Goal: Task Accomplishment & Management: Manage account settings

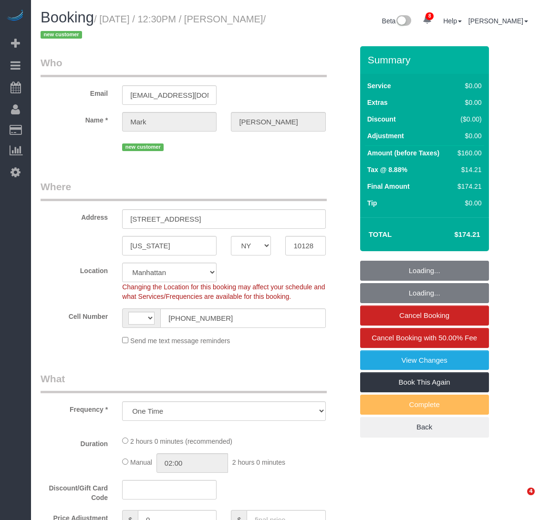
select select "NY"
select select "object:455"
select select "string:US"
select select "string:stripe-pm_1S2Der4VGloSiKo7AofZJZrh"
select select "number:60"
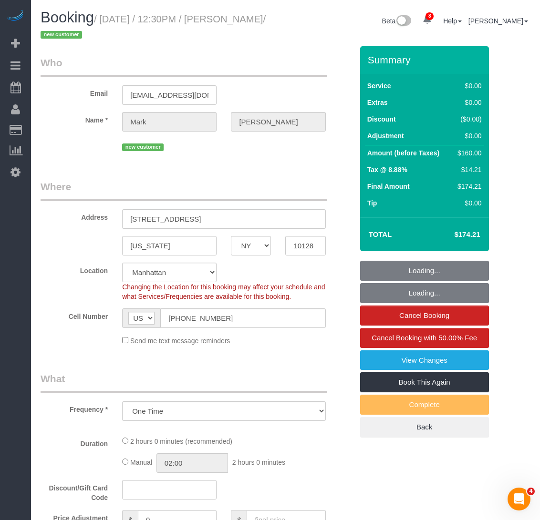
select select "number:77"
select select "number:14"
select select "number:6"
select select "1"
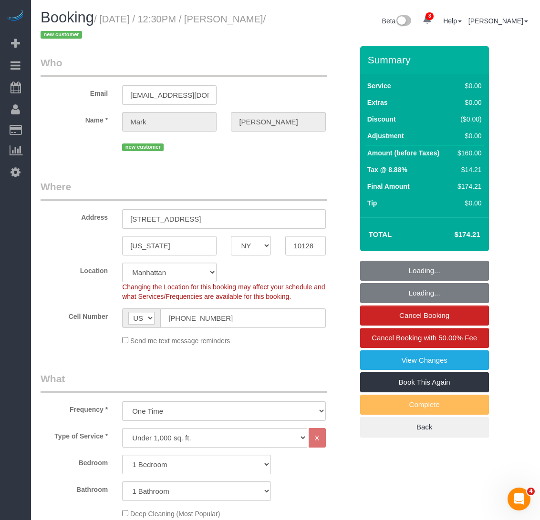
select select "1"
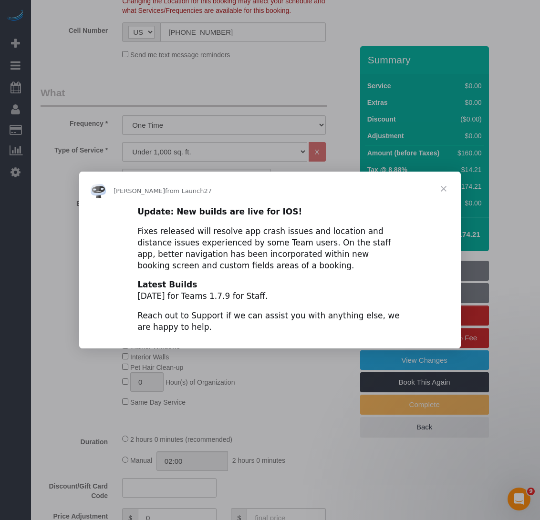
scroll to position [620, 0]
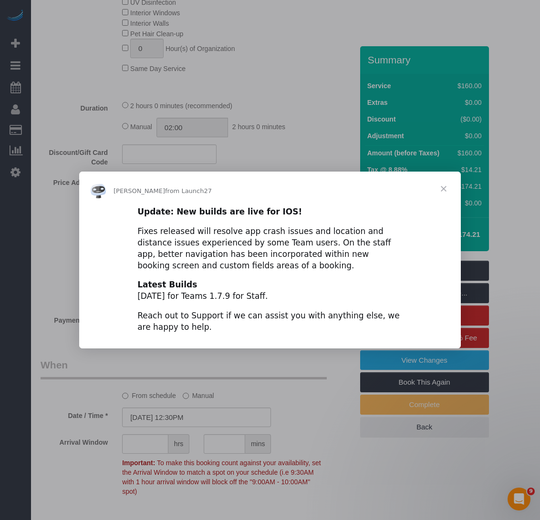
click at [445, 184] on span "Close" at bounding box center [443, 189] width 34 height 34
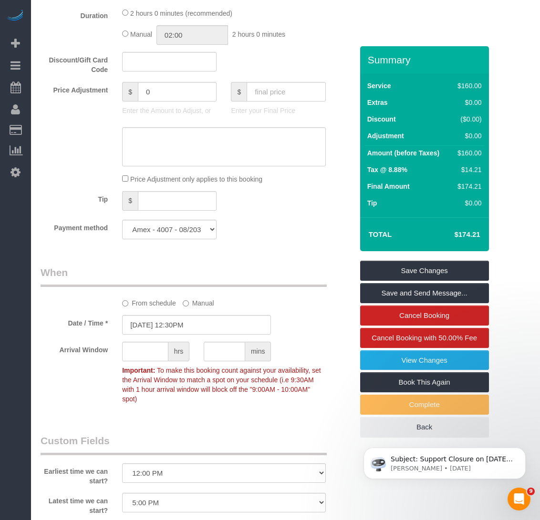
scroll to position [0, 0]
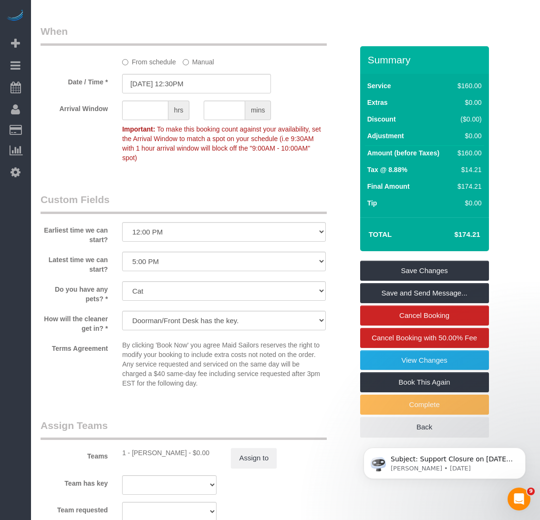
click at [225, 160] on p "Important: To make this booking count against your availability, set the Arriva…" at bounding box center [223, 142] width 217 height 41
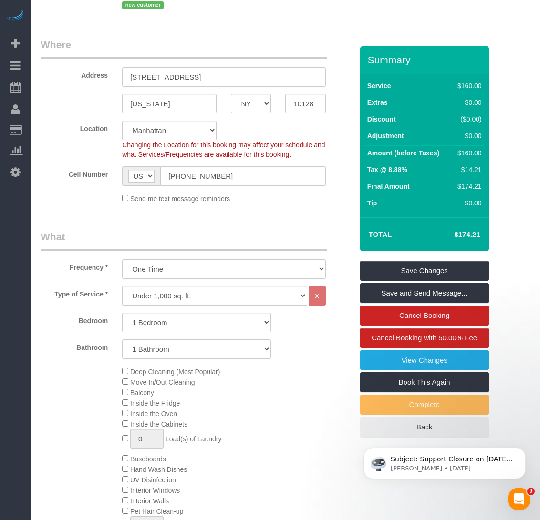
scroll to position [238, 0]
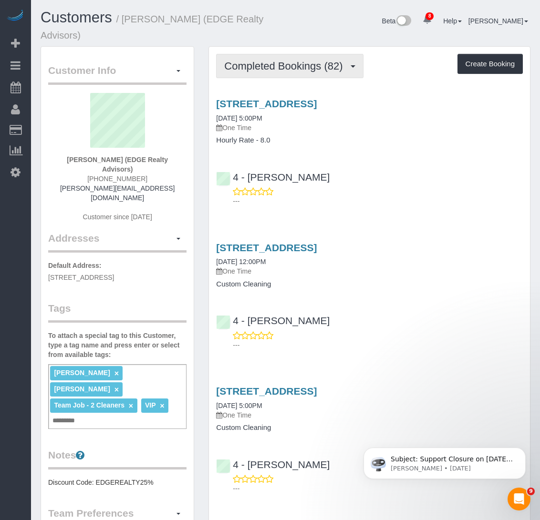
click at [339, 69] on span "Completed Bookings (82)" at bounding box center [285, 66] width 123 height 12
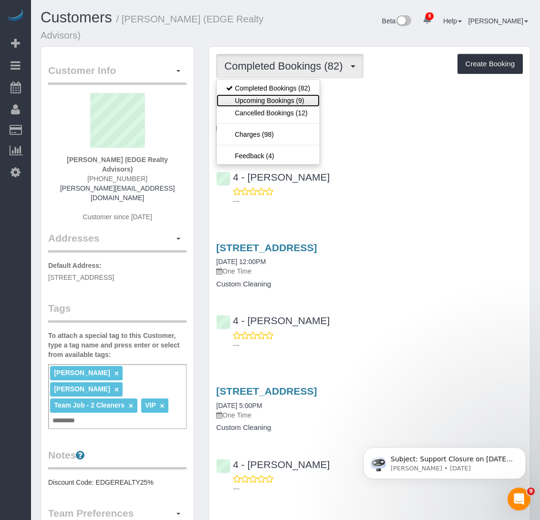
click at [303, 104] on link "Upcoming Bookings (9)" at bounding box center [267, 100] width 103 height 12
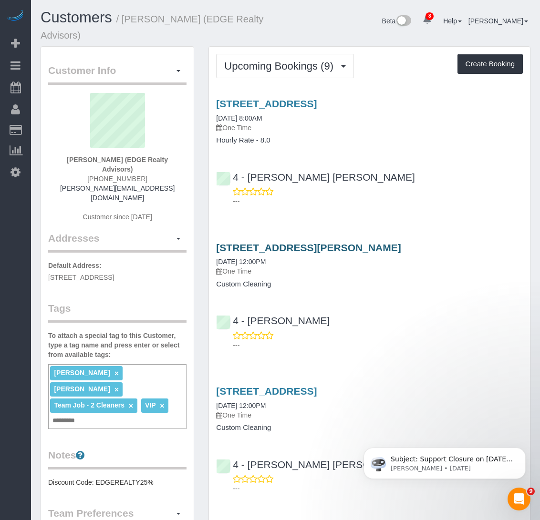
drag, startPoint x: 445, startPoint y: 244, endPoint x: 216, endPoint y: 248, distance: 228.4
click at [216, 248] on h3 "23 Marcella Street, Apt. 2, Boston, MA 02119" at bounding box center [369, 247] width 307 height 11
copy link "23 Marcella Street, Apt. 2, Boston, MA 02119"
click at [433, 150] on div "1660 Soldiers Field Road, Brighton, MA 02135 08/31/2025 8:00AM One Time Hourly …" at bounding box center [369, 150] width 321 height 120
drag, startPoint x: 463, startPoint y: 390, endPoint x: 214, endPoint y: 388, distance: 249.8
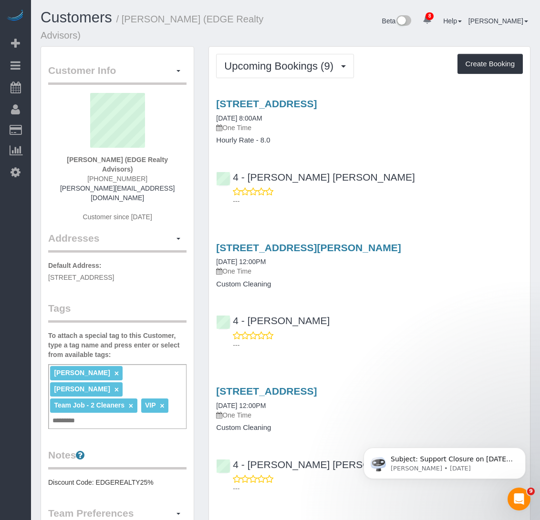
click at [214, 388] on div "71-73 Neponset Ave, Apt. 3, Dorchester, MA 02122 08/31/2025 12:00PM One Time Cu…" at bounding box center [369, 409] width 321 height 46
copy link "71-73 Neponset Ave, Apt. 3, Dorchester, MA 02122"
click at [475, 152] on div "1660 Soldiers Field Road, Brighton, MA 02135 08/31/2025 8:00AM One Time Hourly …" at bounding box center [369, 150] width 321 height 120
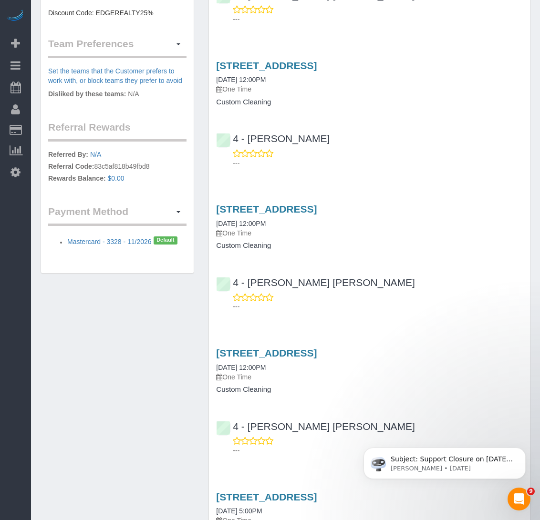
scroll to position [524, 0]
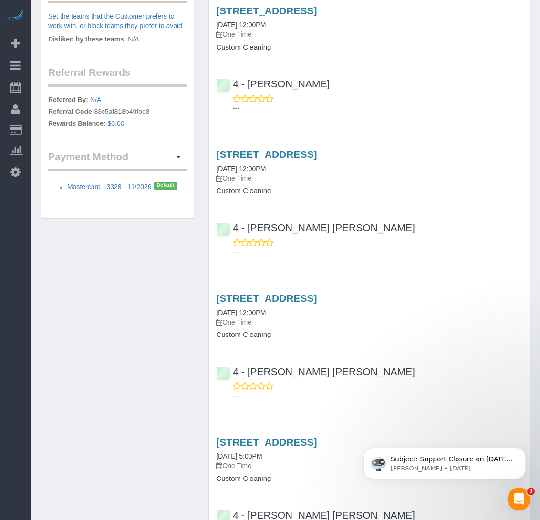
drag, startPoint x: 459, startPoint y: 154, endPoint x: 202, endPoint y: 324, distance: 308.9
click at [205, 154] on div "Upcoming Bookings (9) Completed Bookings (82) Upcoming Bookings (9) Cancelled B…" at bounding box center [369, 199] width 336 height 1355
copy link "9 Frederika Street, Apt. 3, Dorchester, MA 02124"
click at [457, 129] on div "Service Feedback 1660 Soldiers Field Road, Brighton, MA 02135 08/31/2025 8:00AM…" at bounding box center [369, 201] width 307 height 1270
drag, startPoint x: 433, startPoint y: 297, endPoint x: 204, endPoint y: 471, distance: 287.6
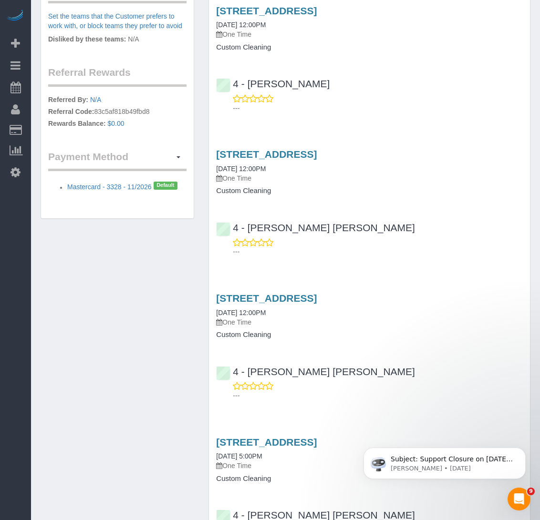
click at [202, 296] on div "Upcoming Bookings (9) Completed Bookings (82) Upcoming Bookings (9) Cancelled B…" at bounding box center [369, 199] width 336 height 1355
copy link "6 Becket Street, Apt. 3, Dorchester, MA 02124"
drag, startPoint x: 449, startPoint y: 13, endPoint x: 204, endPoint y: 13, distance: 245.0
click at [204, 13] on div "Upcoming Bookings (9) Completed Bookings (82) Upcoming Bookings (9) Cancelled B…" at bounding box center [369, 199] width 336 height 1355
copy link "41 Dracut Street, Apt. 2, Dorchester, MA 02124"
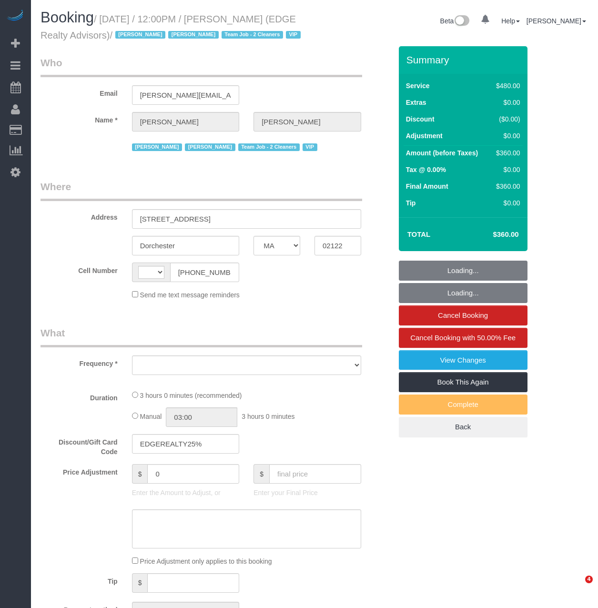
select select "MA"
select select "object:461"
select select "string:[GEOGRAPHIC_DATA]"
select select "string:stripe-pm_1NctNu4VGloSiKo7xER55rCs"
select select "2"
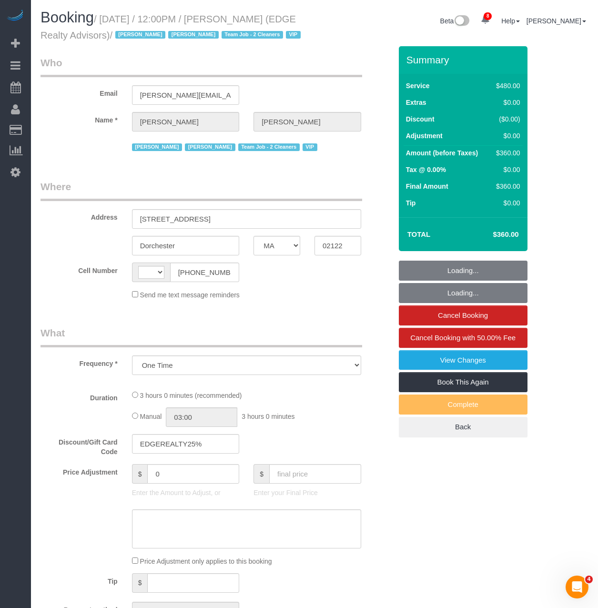
select select "180"
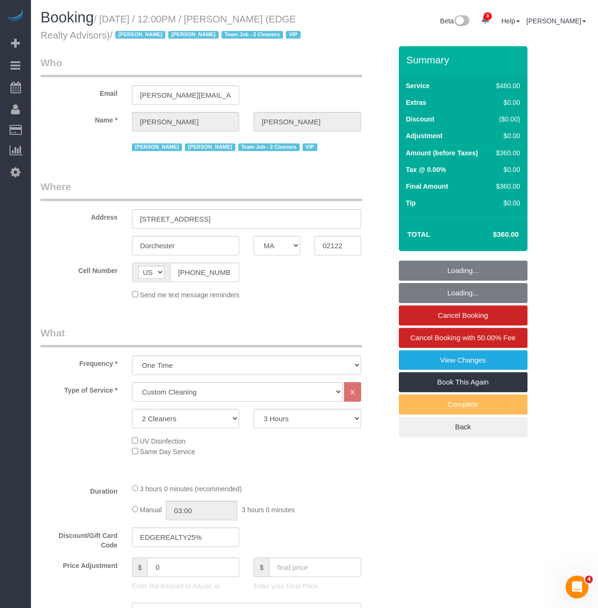
select select "spot1"
select select "number:89"
select select "number:90"
select select "number:15"
select select "number:7"
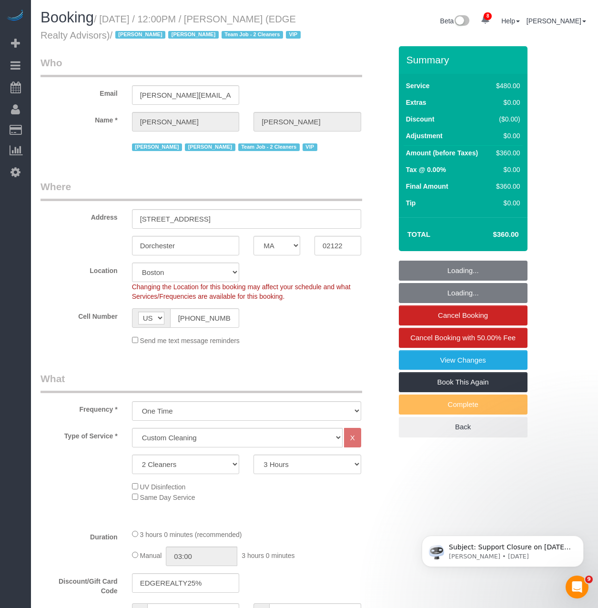
select select "object:1046"
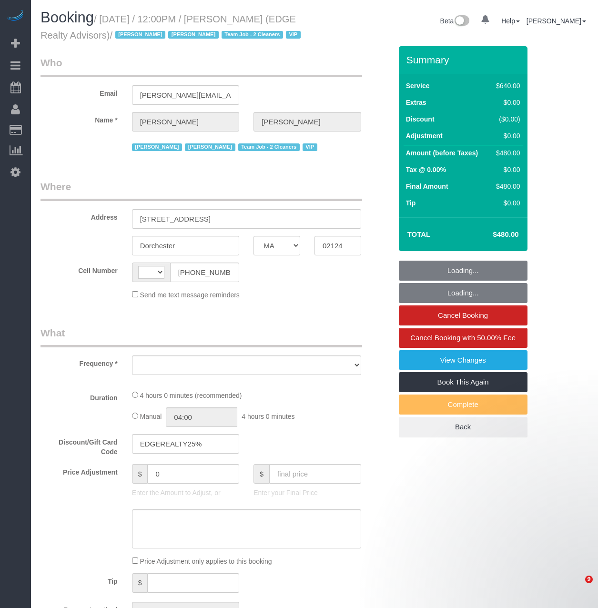
select select "MA"
select select "string:[GEOGRAPHIC_DATA]"
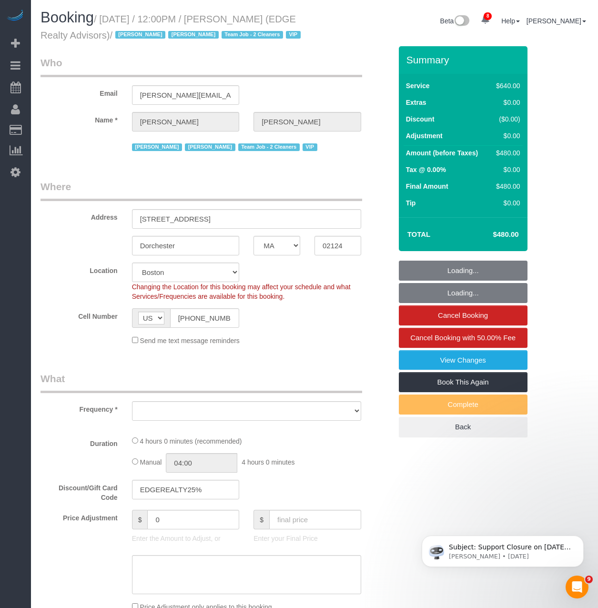
select select "object:710"
select select "string:stripe-pm_1NctNu4VGloSiKo7xER55rCs"
select select "2"
select select "240"
select select "spot1"
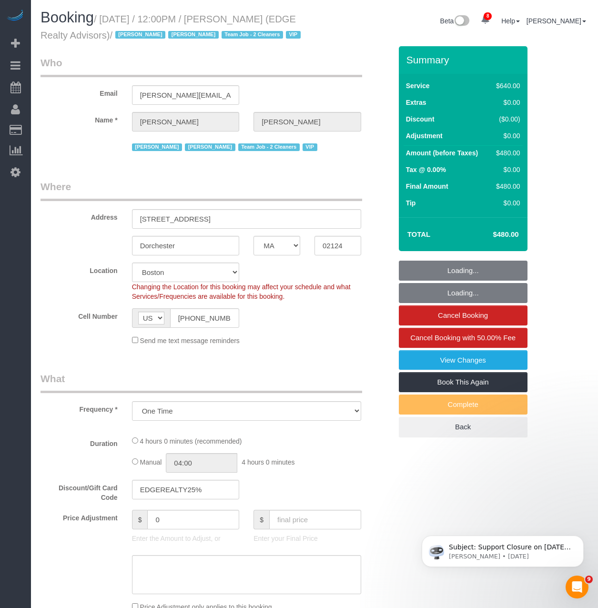
select select "number:89"
select select "number:90"
select select "number:15"
select select "number:7"
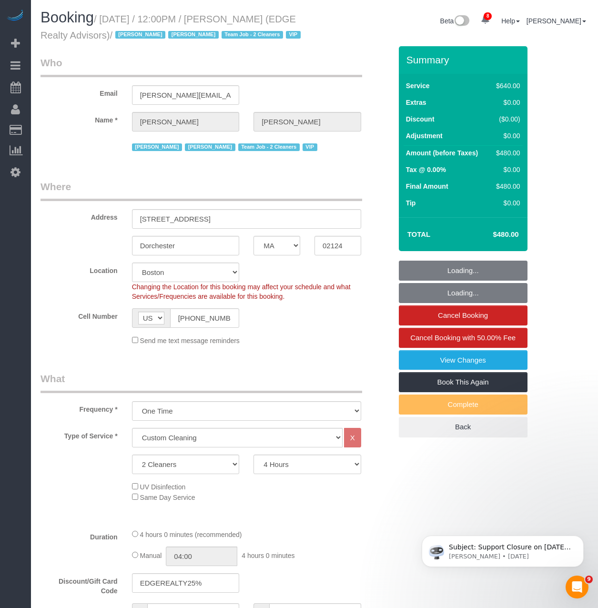
select select "object:1046"
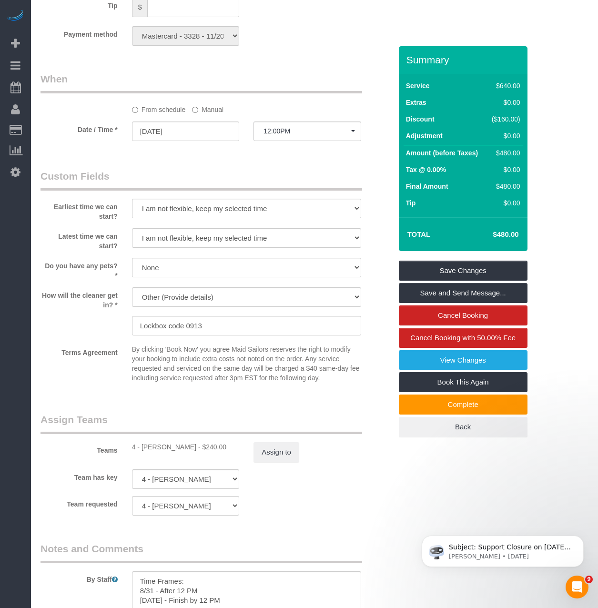
scroll to position [477, 0]
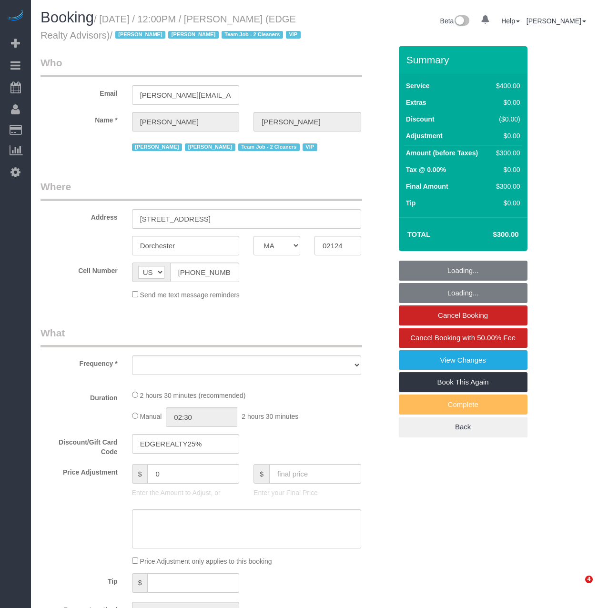
select select "MA"
select select "2"
select select "150"
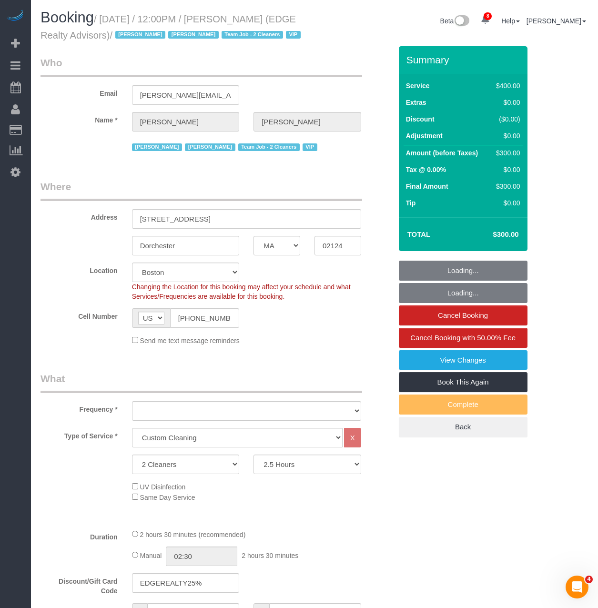
select select "object:839"
select select "string:stripe-pm_1NctNu4VGloSiKo7xER55rCs"
select select "object:1046"
select select "spot1"
select select "number:89"
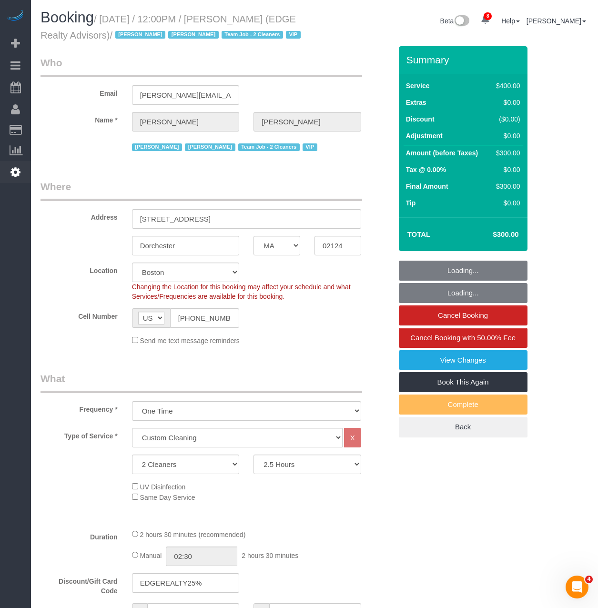
select select "number:90"
select select "number:15"
select select "number:7"
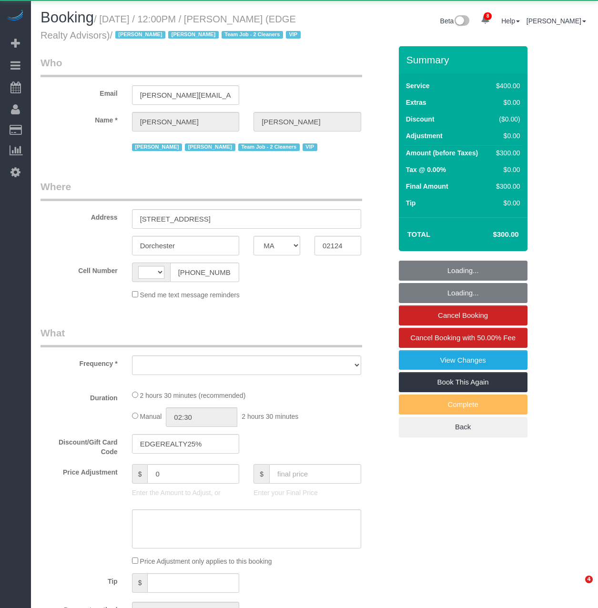
select select "MA"
select select "string:[GEOGRAPHIC_DATA]"
select select "object:708"
select select "2"
select select "150"
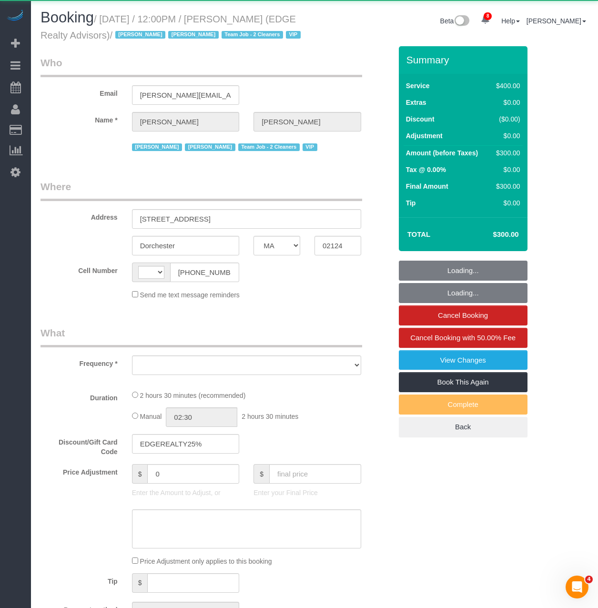
select select "spot1"
select select "number:89"
select select "number:90"
select select "number:15"
select select "number:7"
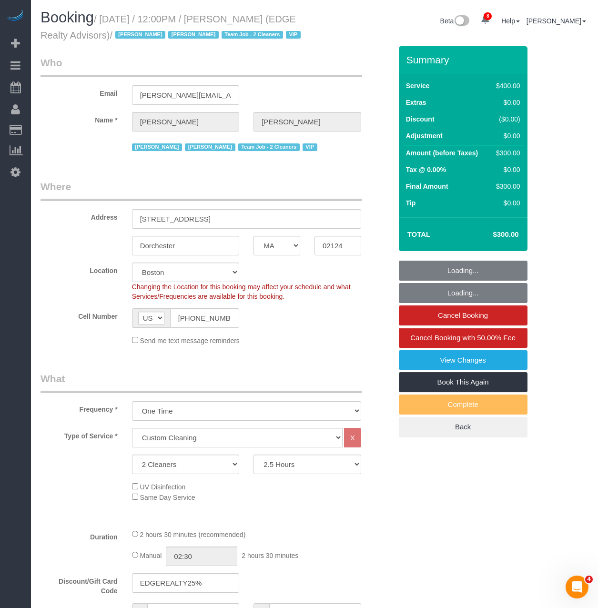
select select "object:993"
select select "spot45"
select select "string:stripe-pm_1NctNu4VGloSiKo7xER55rCs"
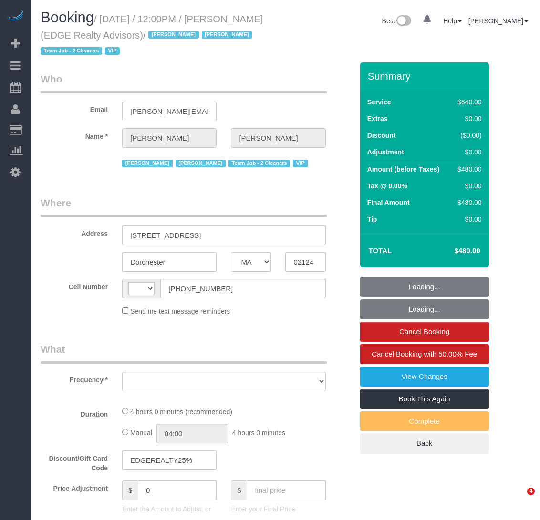
select select "MA"
select select "number:89"
select select "number:90"
select select "number:15"
select select "number:7"
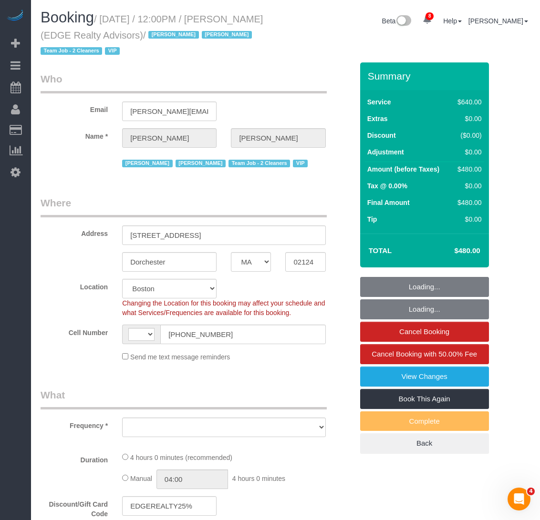
select select "string:US"
select select "string:stripe-pm_1NctNu4VGloSiKo7xER55rCs"
select select "object:855"
select select "spot1"
select select "object:1046"
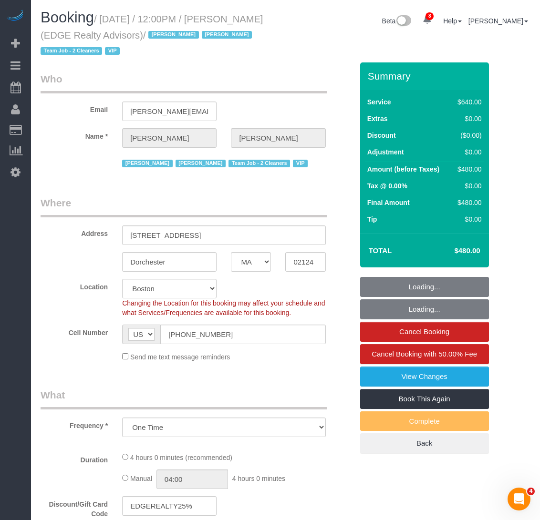
select select "2"
select select "240"
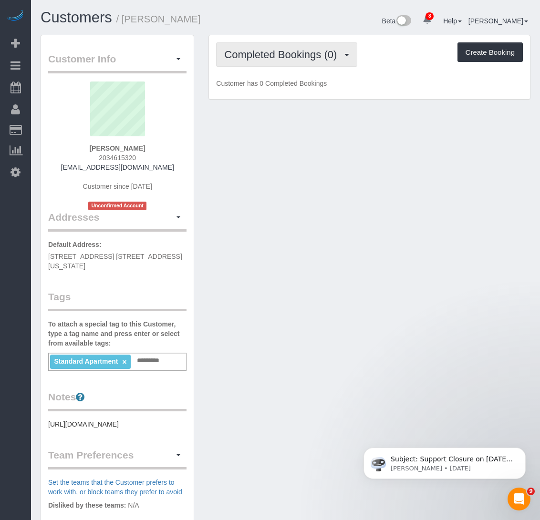
click at [271, 59] on span "Completed Bookings (0)" at bounding box center [282, 55] width 117 height 12
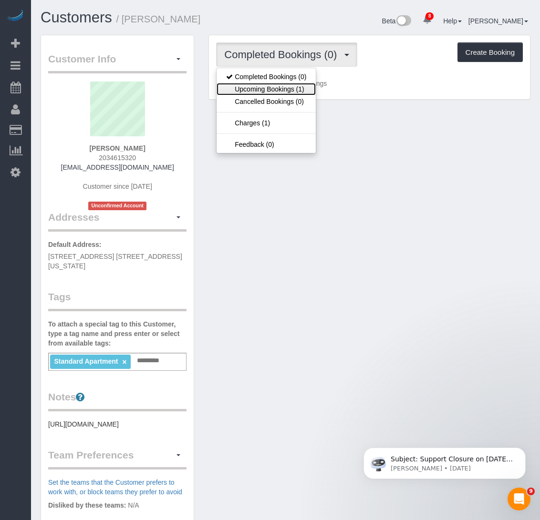
click at [269, 90] on link "Upcoming Bookings (1)" at bounding box center [265, 89] width 99 height 12
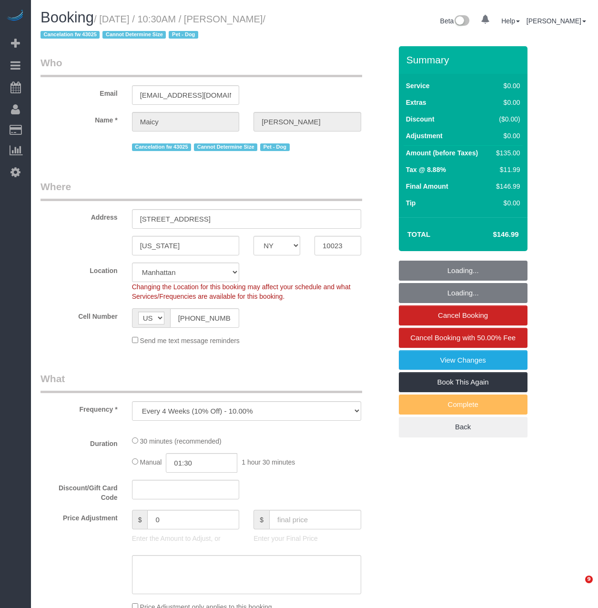
select select "NY"
select select "object:1368"
